Goal: Navigation & Orientation: Find specific page/section

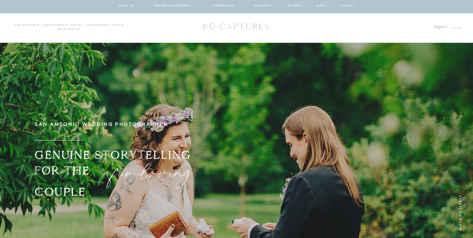
click at [126, 8] on nav "about us" at bounding box center [127, 7] width 20 height 6
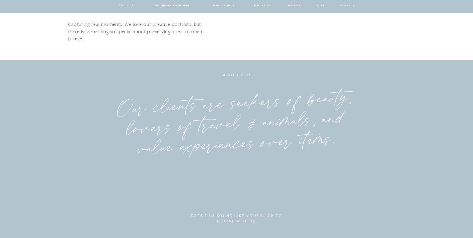
scroll to position [1537, 0]
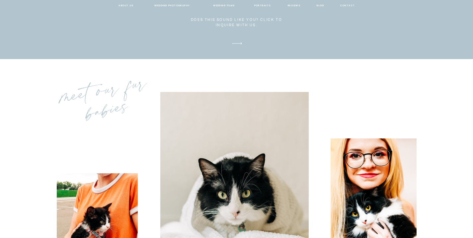
click at [127, 10] on nav "about us" at bounding box center [127, 7] width 20 height 6
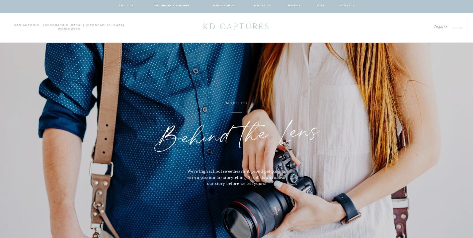
click at [259, 26] on p "KD CAPTURES" at bounding box center [237, 28] width 92 height 18
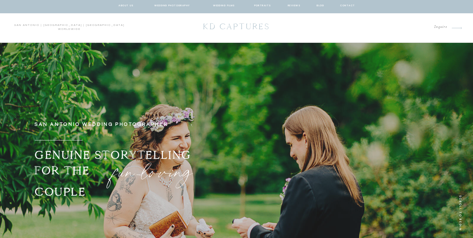
click at [223, 6] on nav "wedding films" at bounding box center [225, 7] width 32 height 6
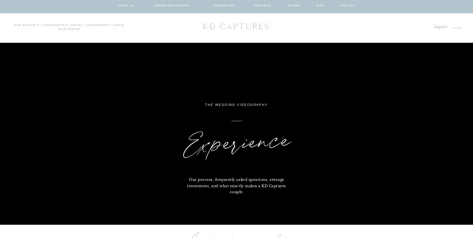
drag, startPoint x: 221, startPoint y: 8, endPoint x: 211, endPoint y: 1, distance: 12.2
click at [221, 8] on nav "wedding films" at bounding box center [225, 7] width 32 height 6
